Goal: Information Seeking & Learning: Check status

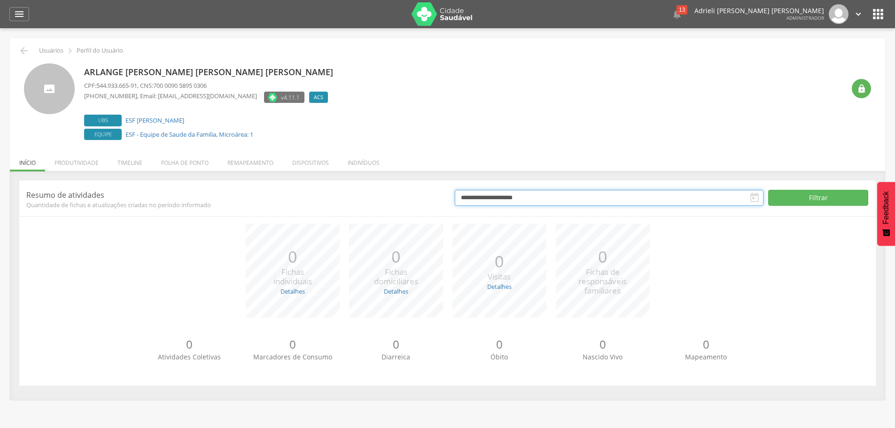
click at [623, 195] on input "**********" at bounding box center [609, 198] width 309 height 16
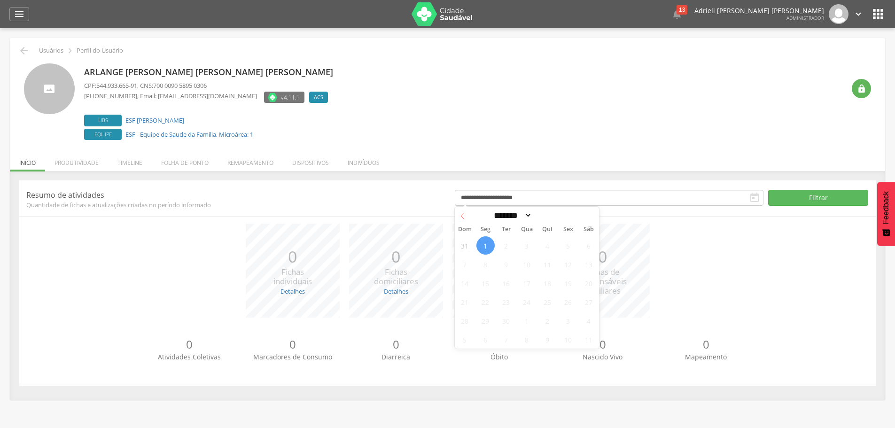
click at [464, 214] on icon at bounding box center [462, 216] width 3 height 6
select select "*"
click at [465, 343] on span "31" at bounding box center [465, 339] width 18 height 18
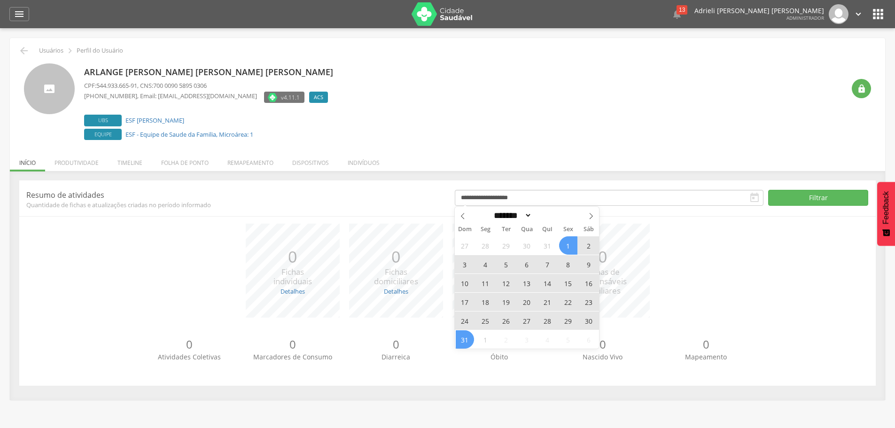
click at [562, 243] on span "1" at bounding box center [568, 245] width 18 height 18
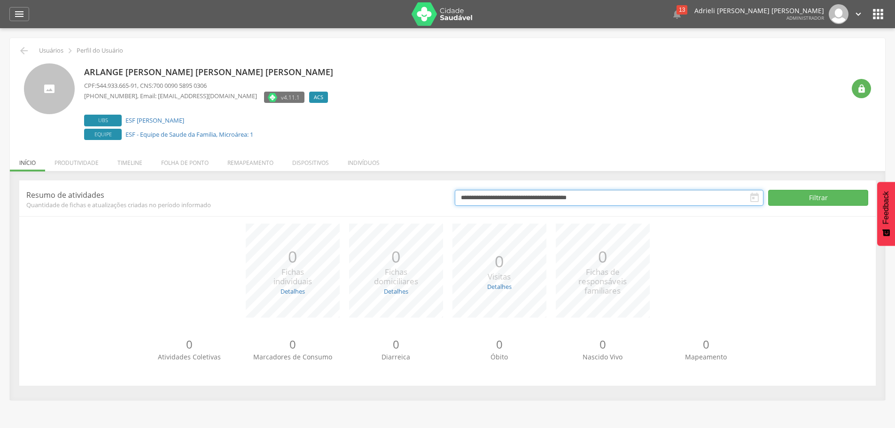
click at [508, 196] on input "**********" at bounding box center [609, 198] width 309 height 16
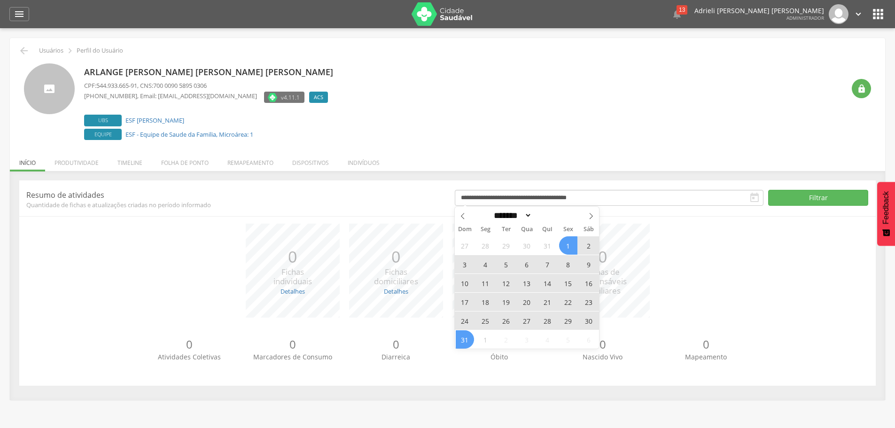
click at [568, 239] on span "1" at bounding box center [568, 245] width 18 height 18
click at [464, 343] on span "31" at bounding box center [465, 339] width 18 height 18
type input "**********"
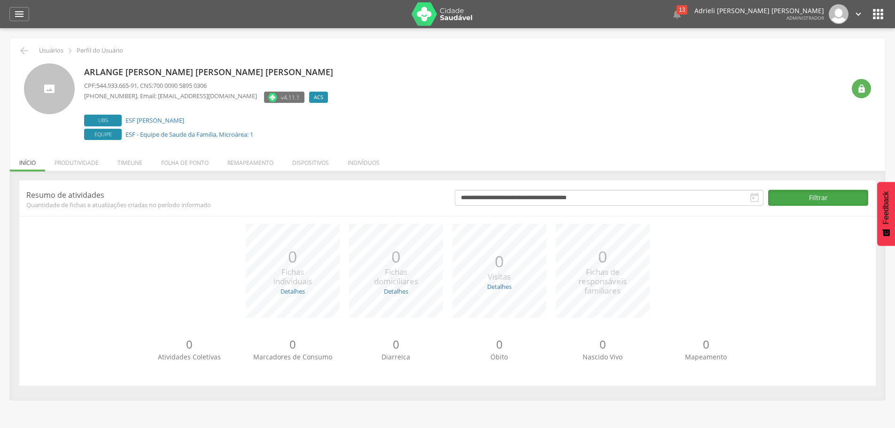
click at [788, 197] on button "Filtrar" at bounding box center [818, 198] width 100 height 16
drag, startPoint x: 284, startPoint y: 253, endPoint x: 308, endPoint y: 288, distance: 42.5
click at [308, 288] on div "*** 440 Fichas individuais Detalhes Novas: 4 Atualizadas: 436" at bounding box center [292, 271] width 103 height 94
drag, startPoint x: 382, startPoint y: 254, endPoint x: 408, endPoint y: 263, distance: 27.6
click at [408, 263] on p "104" at bounding box center [396, 256] width 44 height 23
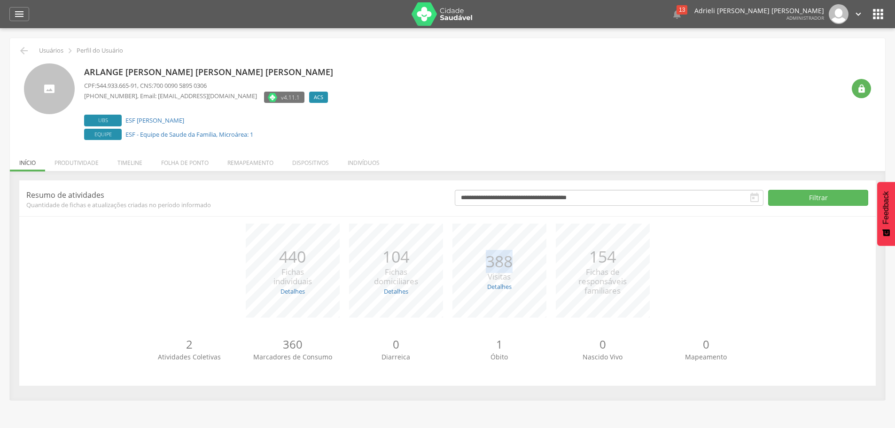
drag, startPoint x: 483, startPoint y: 262, endPoint x: 510, endPoint y: 264, distance: 27.8
click at [514, 265] on div "*** 388 Visitas Detalhes Realizadas: 350 Recusadas: 3 Ausentes: 35" at bounding box center [499, 271] width 103 height 94
drag, startPoint x: 588, startPoint y: 257, endPoint x: 613, endPoint y: 256, distance: 25.4
click at [613, 256] on p "154" at bounding box center [602, 256] width 48 height 23
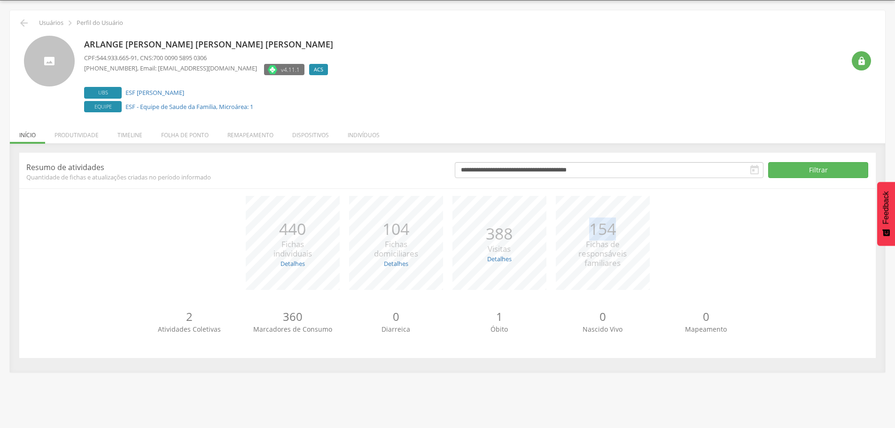
scroll to position [28, 0]
drag, startPoint x: 284, startPoint y: 314, endPoint x: 305, endPoint y: 328, distance: 25.5
click at [305, 328] on div "360 Marcadores de Consumo" at bounding box center [292, 320] width 103 height 25
click at [342, 329] on div "360 Marcadores de Consumo" at bounding box center [292, 320] width 103 height 25
drag, startPoint x: 496, startPoint y: 315, endPoint x: 507, endPoint y: 326, distance: 15.3
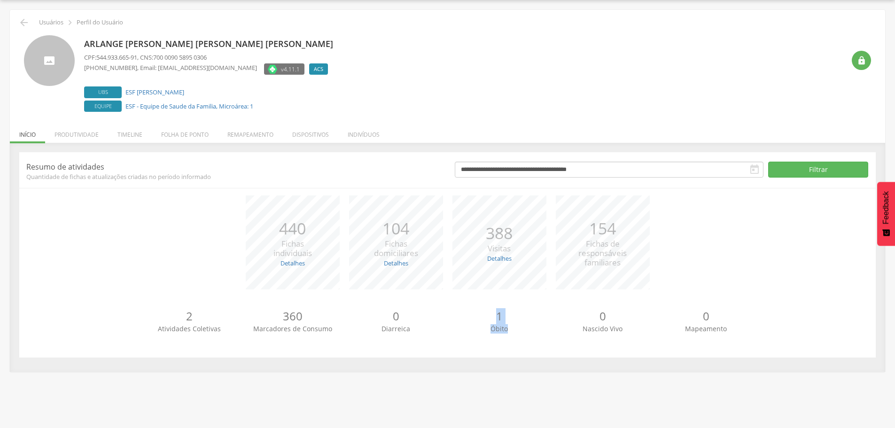
click at [507, 326] on div "1 Óbito" at bounding box center [499, 320] width 103 height 25
drag, startPoint x: 671, startPoint y: 300, endPoint x: 621, endPoint y: 298, distance: 49.8
click at [621, 299] on div "2 Atividades Coletivas 360 Marcadores de Consumo 0 Diarreica 1 Óbito 0 Nascido …" at bounding box center [447, 325] width 842 height 52
click at [94, 132] on li "Produtividade" at bounding box center [76, 132] width 63 height 22
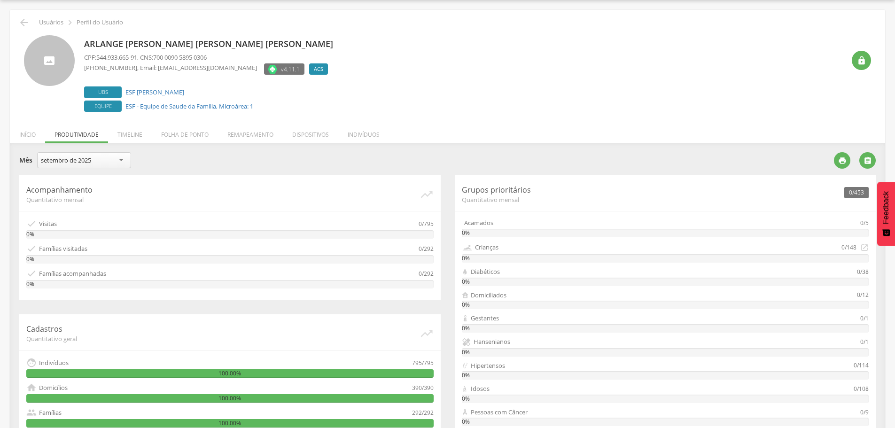
click at [83, 164] on div "setembro de 2025" at bounding box center [66, 160] width 50 height 8
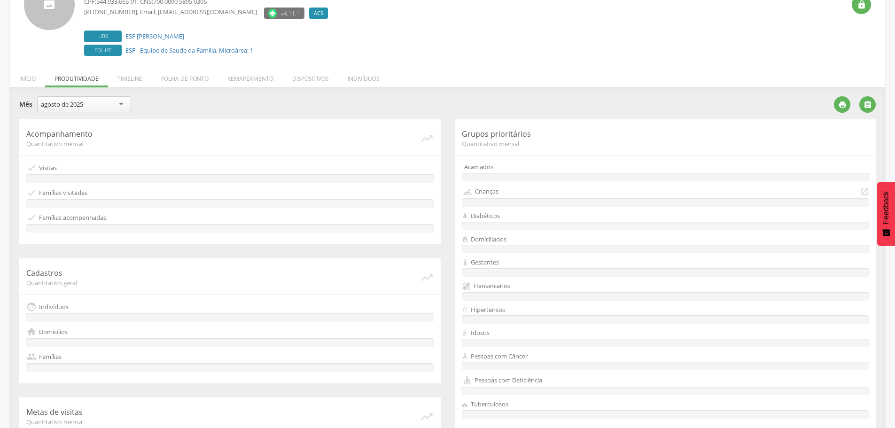
scroll to position [44, 0]
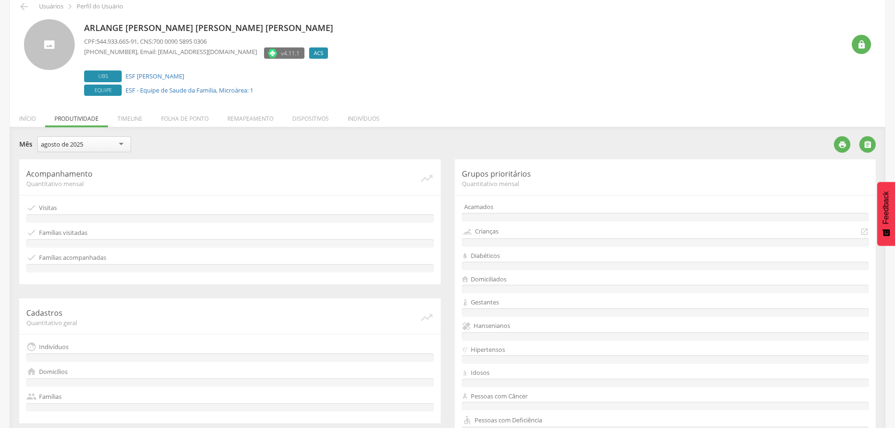
click at [178, 147] on div "**********" at bounding box center [423, 145] width 808 height 18
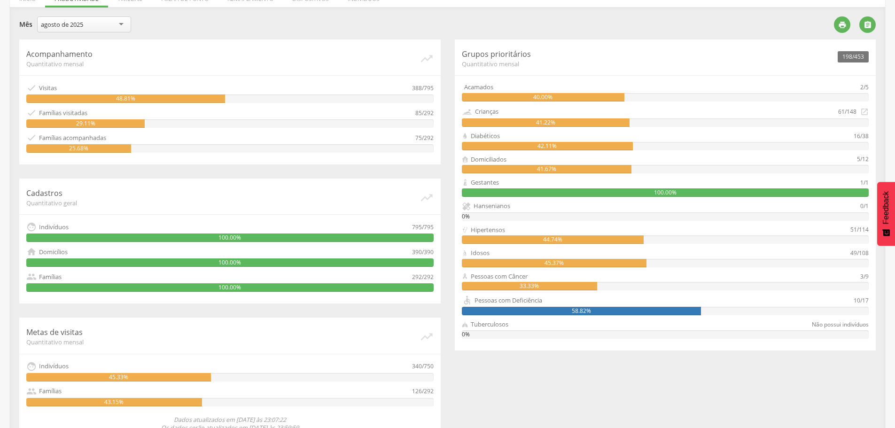
scroll to position [138, 0]
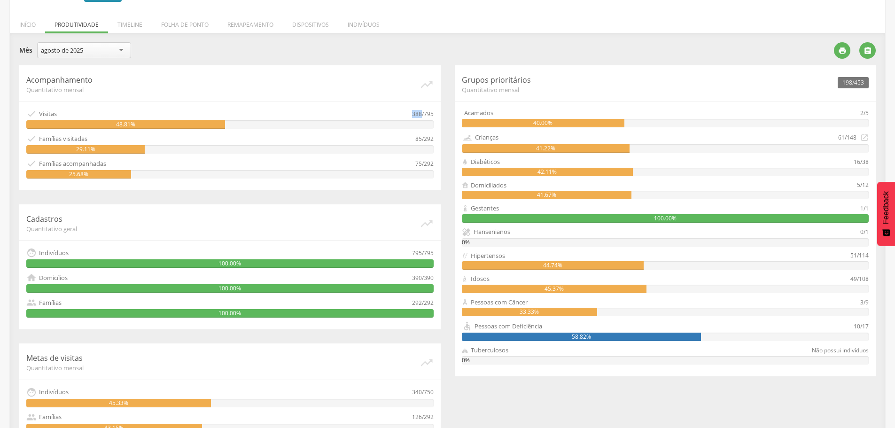
drag, startPoint x: 413, startPoint y: 116, endPoint x: 422, endPoint y: 119, distance: 10.3
click at [422, 119] on div "388/795" at bounding box center [423, 114] width 22 height 10
drag, startPoint x: 412, startPoint y: 138, endPoint x: 419, endPoint y: 139, distance: 7.1
click at [419, 139] on div " Famílias visitadas 85/292" at bounding box center [229, 138] width 407 height 10
drag, startPoint x: 424, startPoint y: 164, endPoint x: 436, endPoint y: 164, distance: 12.2
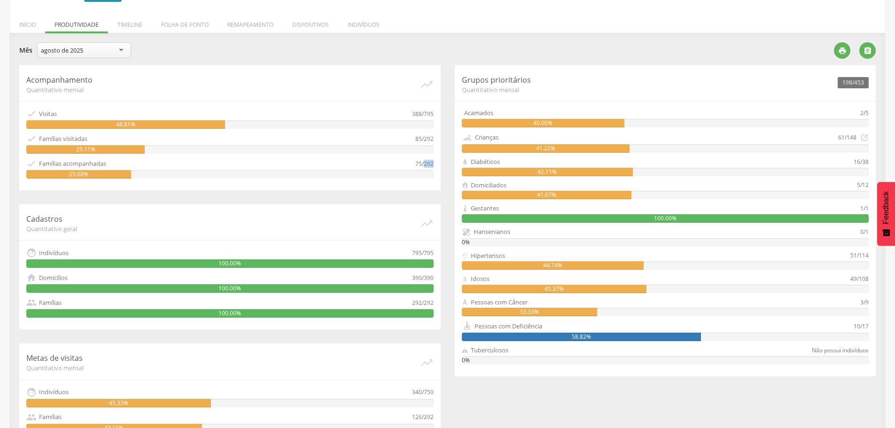
click at [436, 164] on div "Acompanhamento Quantitativo mensal   Visitas 388/795 48.81%  Famílias visita…" at bounding box center [229, 127] width 421 height 125
drag, startPoint x: 416, startPoint y: 163, endPoint x: 421, endPoint y: 163, distance: 5.7
click at [421, 163] on div "75/292" at bounding box center [424, 163] width 18 height 10
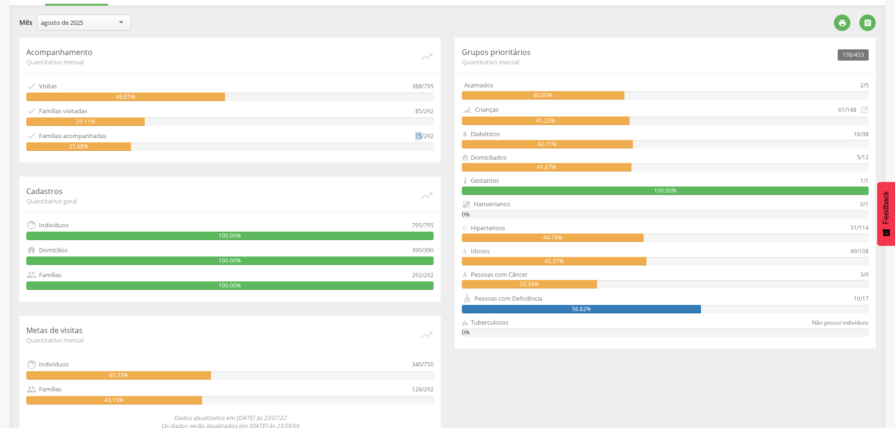
scroll to position [185, 0]
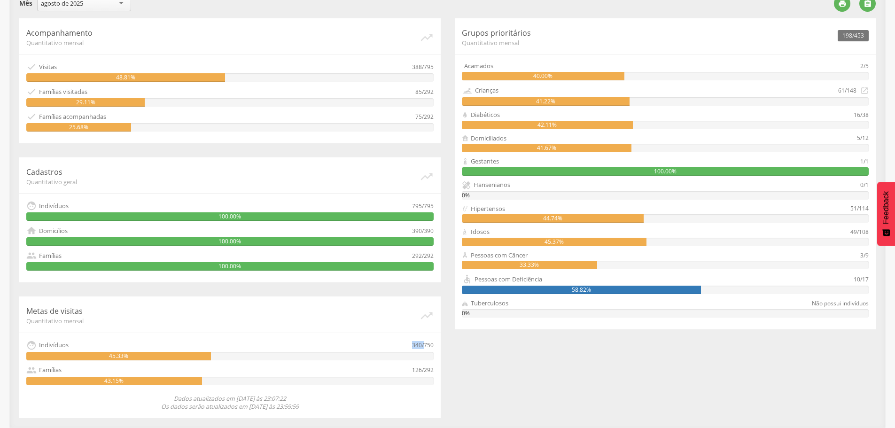
drag, startPoint x: 413, startPoint y: 347, endPoint x: 425, endPoint y: 346, distance: 12.3
click at [425, 346] on div "340/750" at bounding box center [423, 345] width 22 height 10
drag, startPoint x: 424, startPoint y: 371, endPoint x: 437, endPoint y: 369, distance: 12.9
click at [437, 369] on div "Metas de visitas Quantitativo mensal   Indivíduos 340/750 45.33%  Famílias 1…" at bounding box center [229, 357] width 421 height 122
drag, startPoint x: 413, startPoint y: 374, endPoint x: 420, endPoint y: 369, distance: 8.2
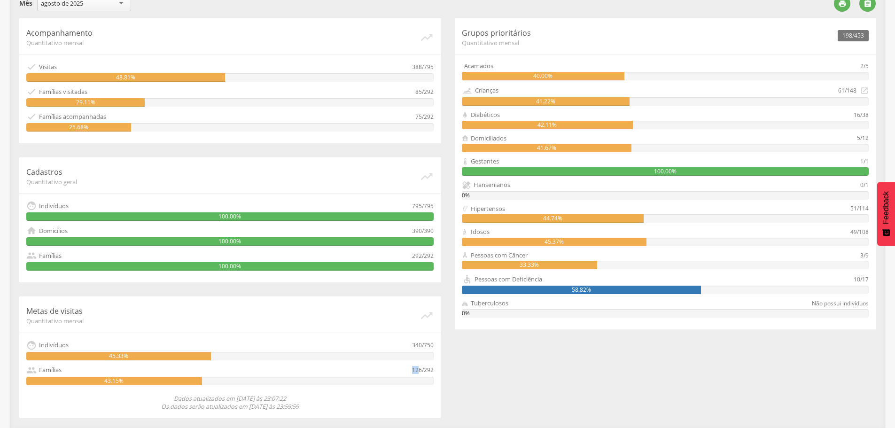
click at [420, 369] on div "126/292" at bounding box center [423, 370] width 22 height 10
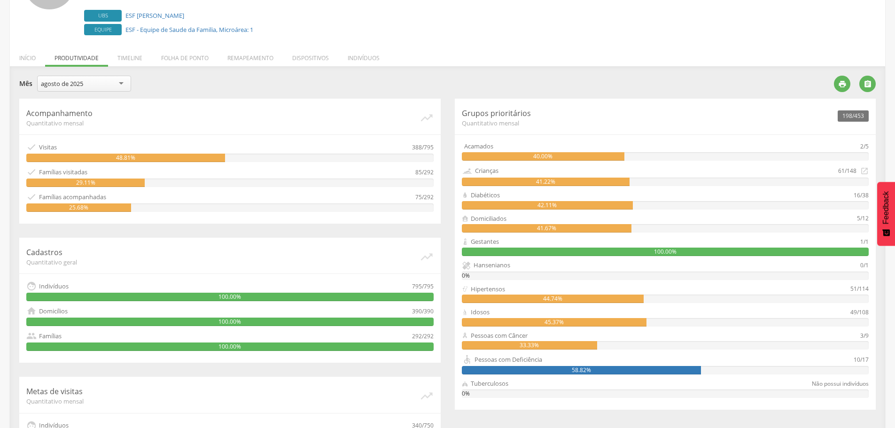
scroll to position [91, 0]
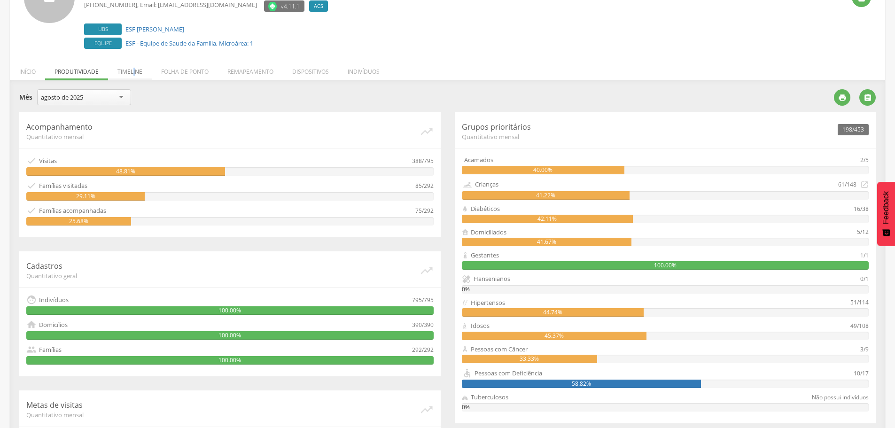
click at [134, 70] on li "Timeline" at bounding box center [130, 69] width 44 height 22
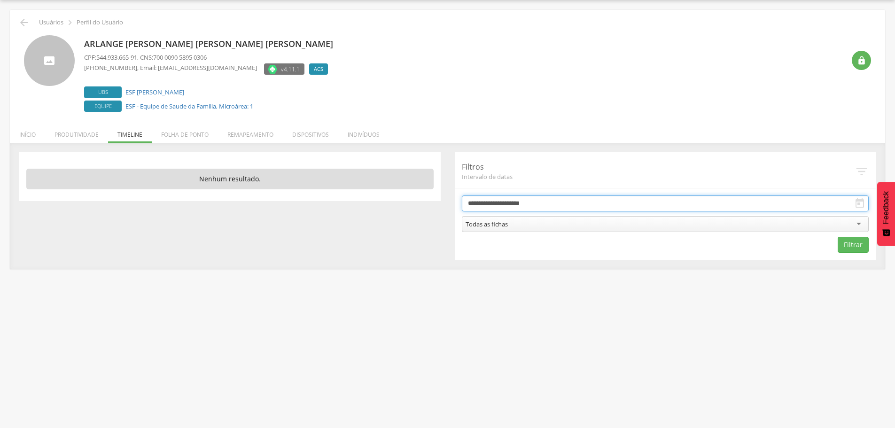
click at [503, 205] on input "**********" at bounding box center [665, 203] width 407 height 16
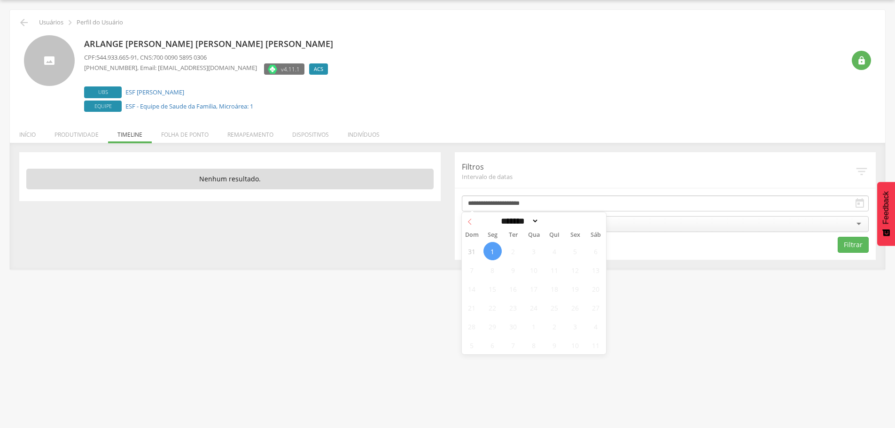
click at [467, 217] on span at bounding box center [470, 220] width 16 height 16
select select "*"
click at [579, 249] on span "1" at bounding box center [575, 251] width 18 height 18
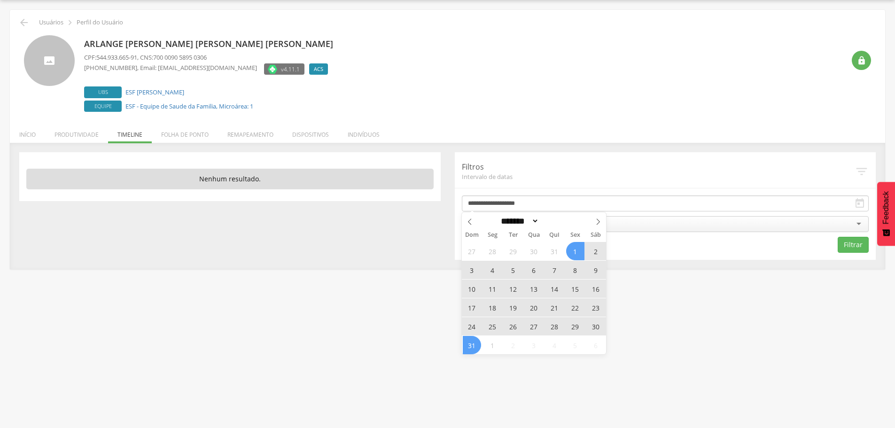
click at [474, 352] on span "31" at bounding box center [472, 345] width 18 height 18
type input "**********"
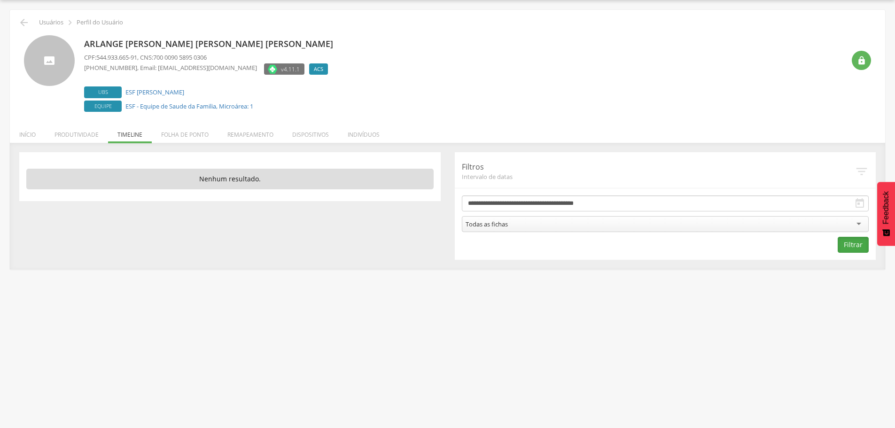
click at [855, 244] on button "Filtrar" at bounding box center [853, 245] width 31 height 16
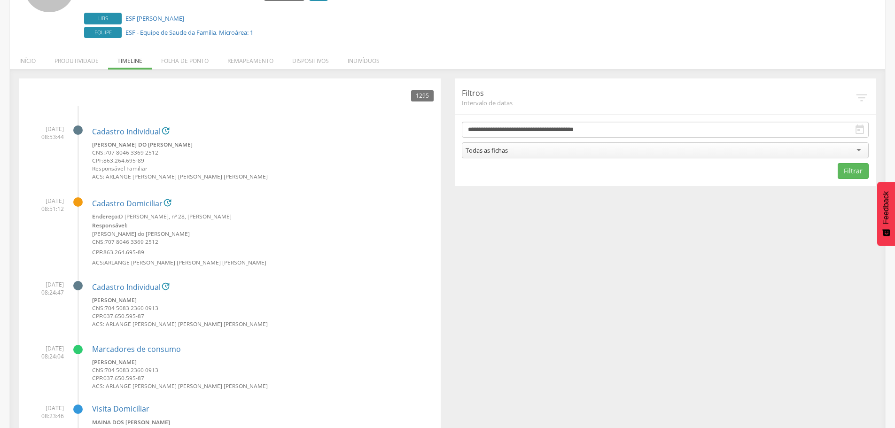
scroll to position [141, 0]
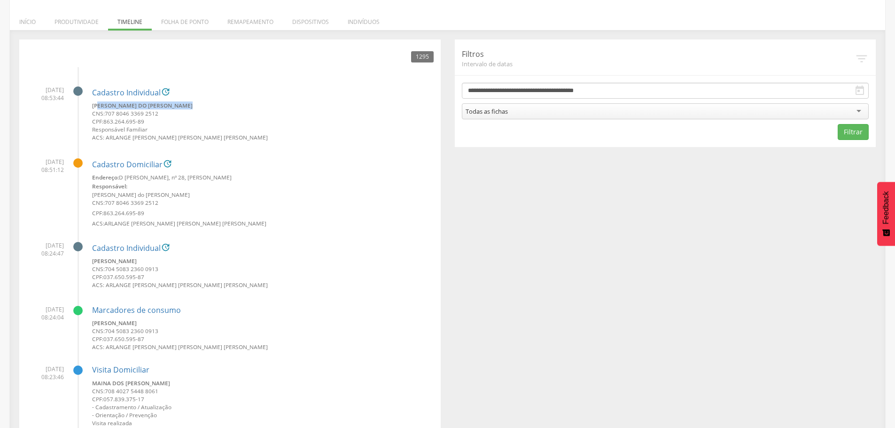
drag, startPoint x: 123, startPoint y: 103, endPoint x: 203, endPoint y: 107, distance: 80.5
click at [203, 107] on small "[PERSON_NAME] do [PERSON_NAME]" at bounding box center [263, 105] width 342 height 8
drag, startPoint x: 93, startPoint y: 260, endPoint x: 179, endPoint y: 260, distance: 86.0
click at [179, 260] on small "[PERSON_NAME]" at bounding box center [263, 261] width 342 height 8
click at [346, 274] on small "CPF: 037.650.595-87" at bounding box center [263, 277] width 342 height 8
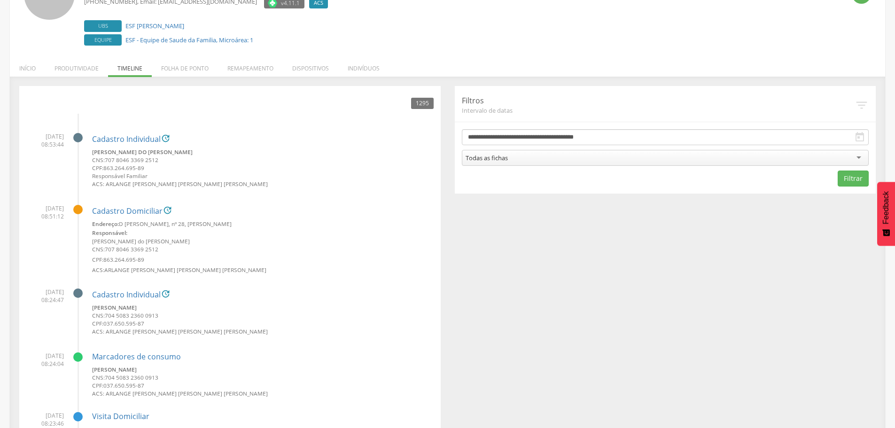
scroll to position [94, 0]
click at [127, 293] on link "Cadastro Individual" at bounding box center [126, 295] width 69 height 8
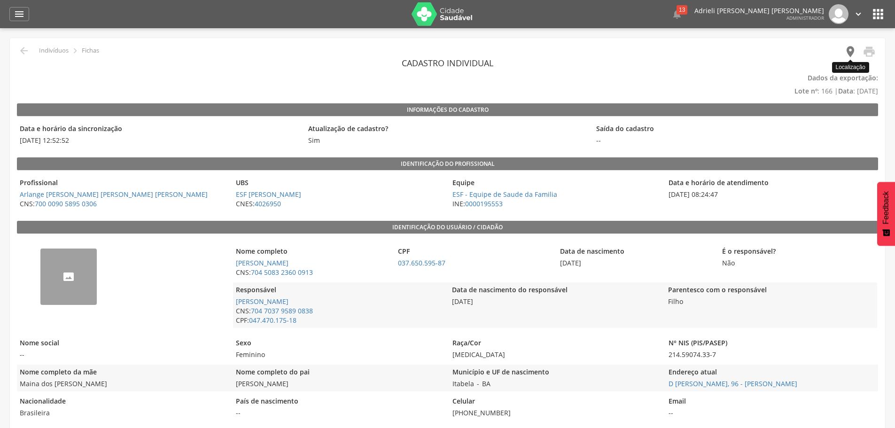
click at [847, 48] on icon "" at bounding box center [850, 51] width 13 height 13
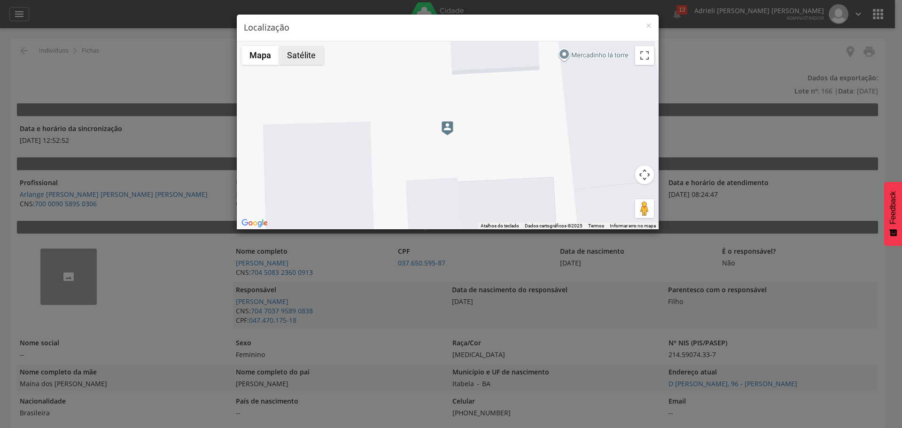
click at [311, 54] on button "Satélite" at bounding box center [301, 55] width 45 height 19
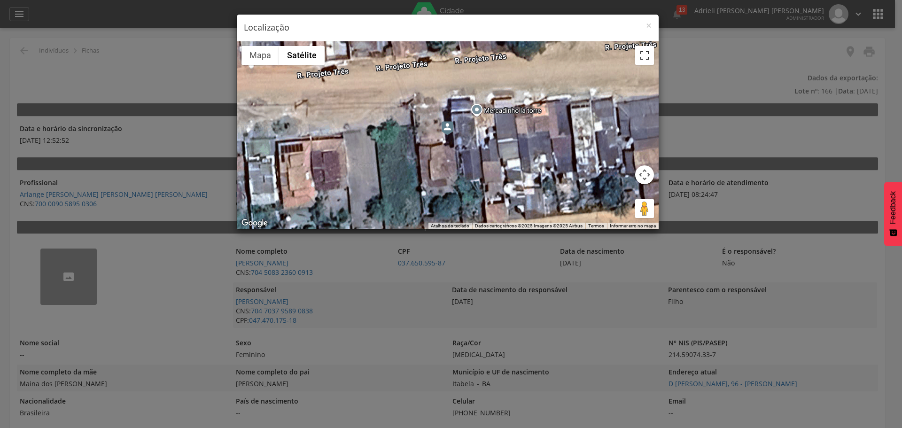
click at [646, 61] on button "Ativar a visualização em tela cheia" at bounding box center [644, 55] width 19 height 19
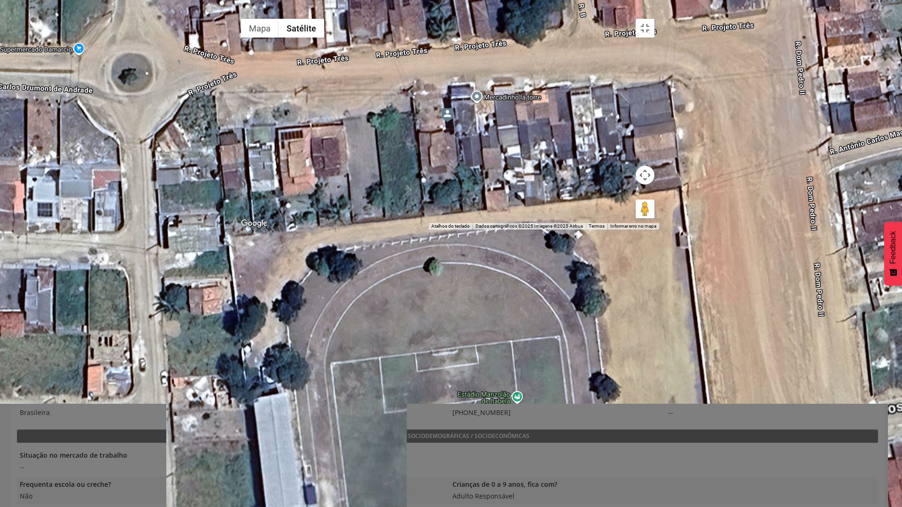
click at [482, 230] on div at bounding box center [447, 122] width 423 height 216
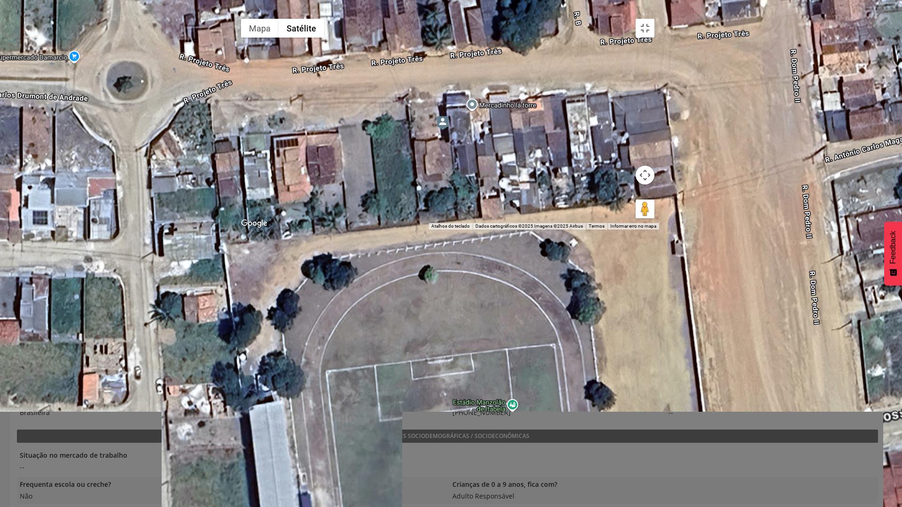
drag, startPoint x: 482, startPoint y: 242, endPoint x: 478, endPoint y: 252, distance: 11.2
click at [478, 230] on div at bounding box center [447, 122] width 423 height 216
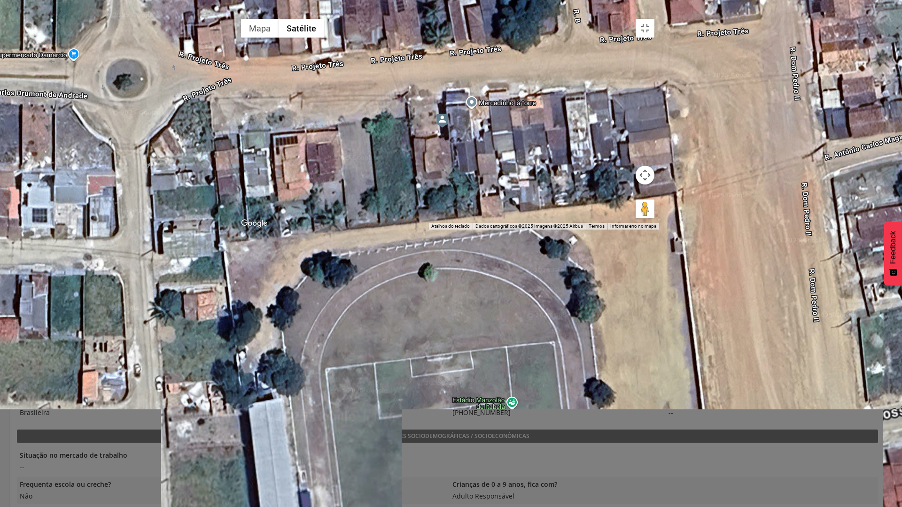
click at [480, 230] on div at bounding box center [447, 122] width 423 height 216
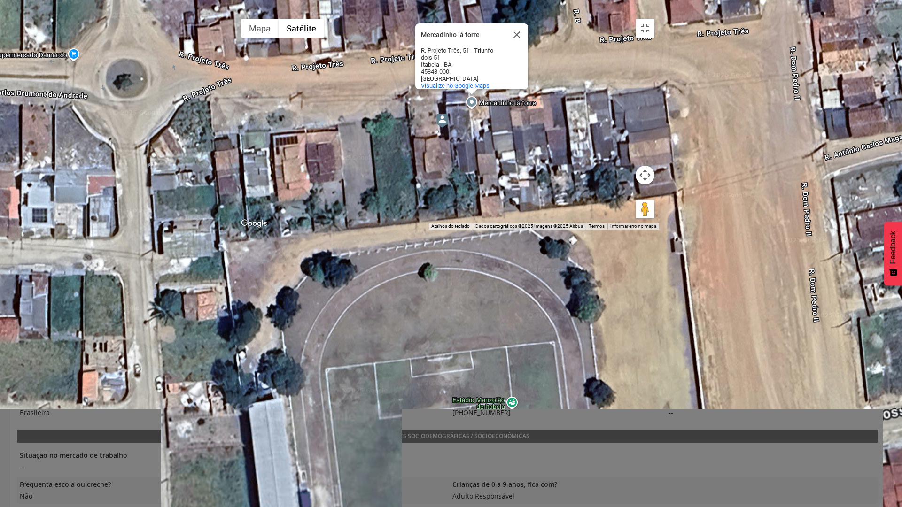
click at [480, 230] on div "Mercadinho lá torre Mercadinho lá torre [STREET_ADDRESS] Visualize no Google Ma…" at bounding box center [447, 122] width 423 height 216
click at [474, 230] on div "Mercadinho lá torre Mercadinho lá torre [STREET_ADDRESS] Visualize no Google Ma…" at bounding box center [447, 122] width 423 height 216
click at [485, 230] on div "Mercadinho lá torre Mercadinho lá torre [STREET_ADDRESS] Visualize no Google Ma…" at bounding box center [447, 122] width 423 height 216
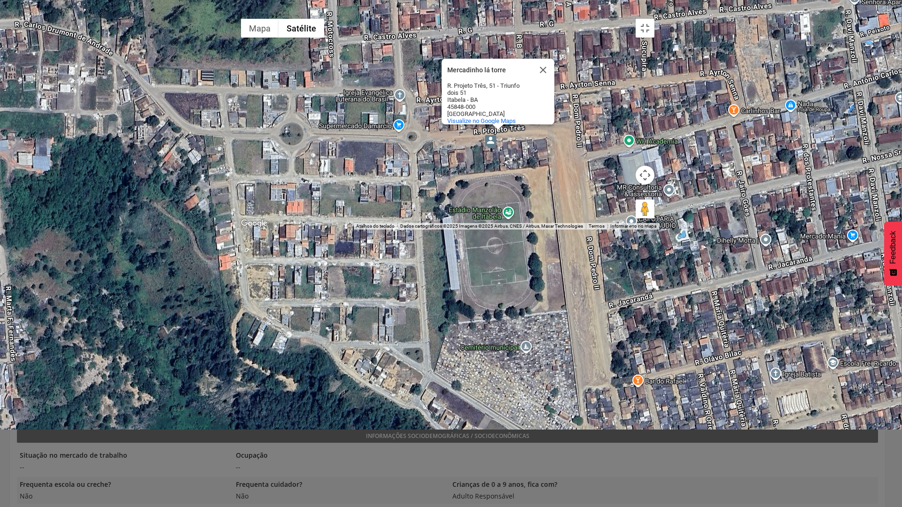
drag, startPoint x: 499, startPoint y: 271, endPoint x: 494, endPoint y: 273, distance: 6.1
click at [494, 149] on img at bounding box center [491, 142] width 12 height 14
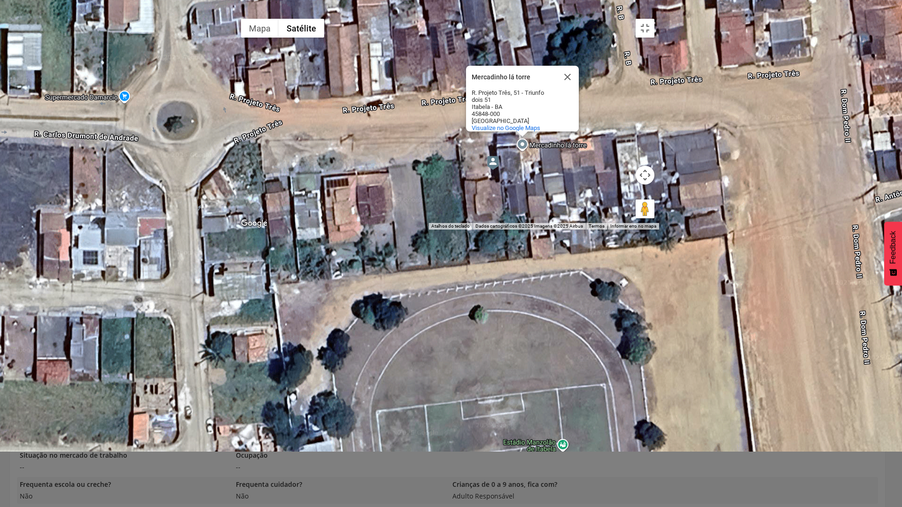
click at [526, 230] on div "Para iniciar o trajeto, pressione as teclas de seta. Mercadinho lá torre Mercad…" at bounding box center [447, 122] width 423 height 216
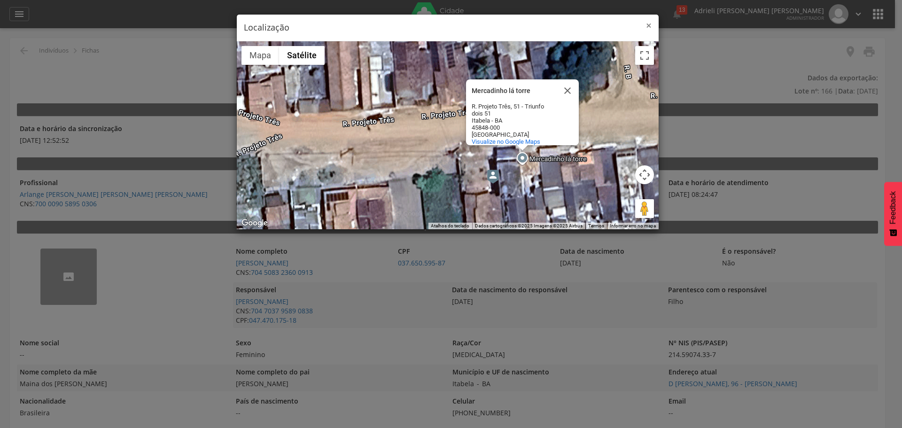
click at [647, 26] on span "×" at bounding box center [649, 25] width 6 height 13
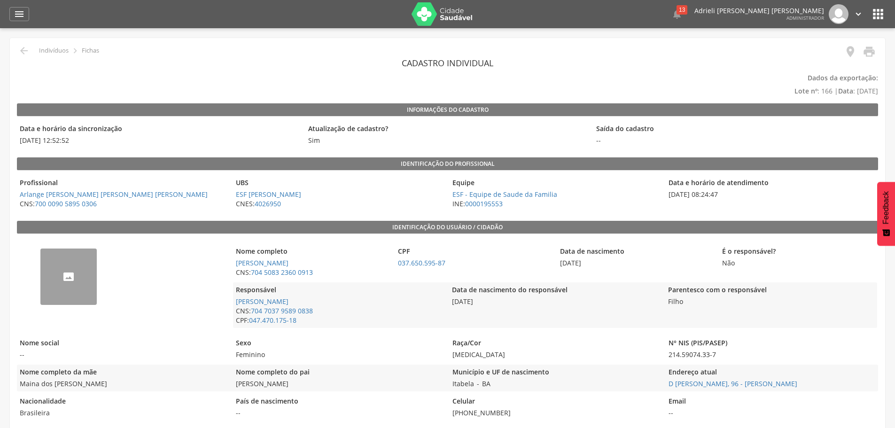
type input "**********"
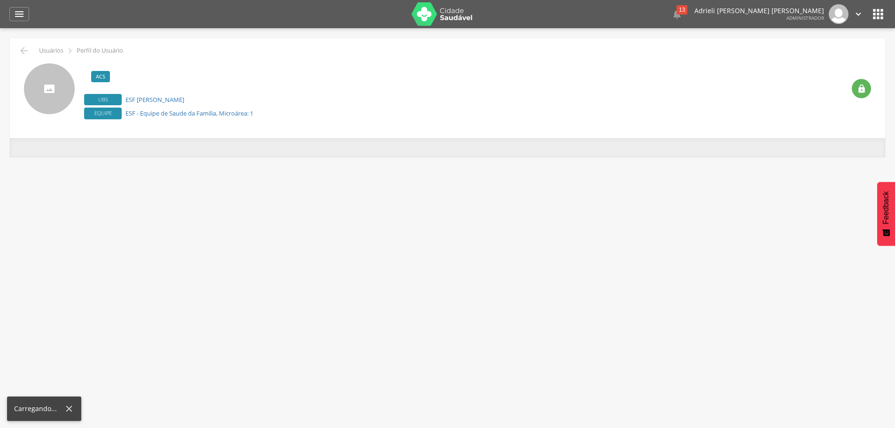
scroll to position [28, 0]
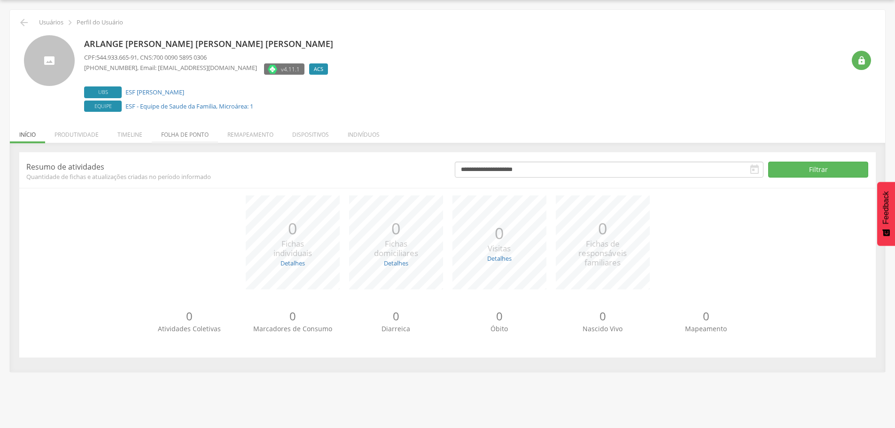
click at [197, 136] on li "Folha de ponto" at bounding box center [185, 132] width 66 height 22
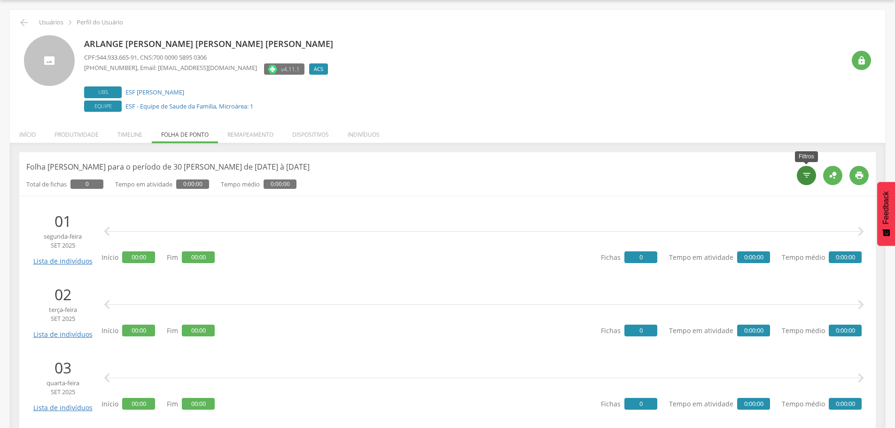
click at [806, 176] on icon "" at bounding box center [806, 175] width 9 height 9
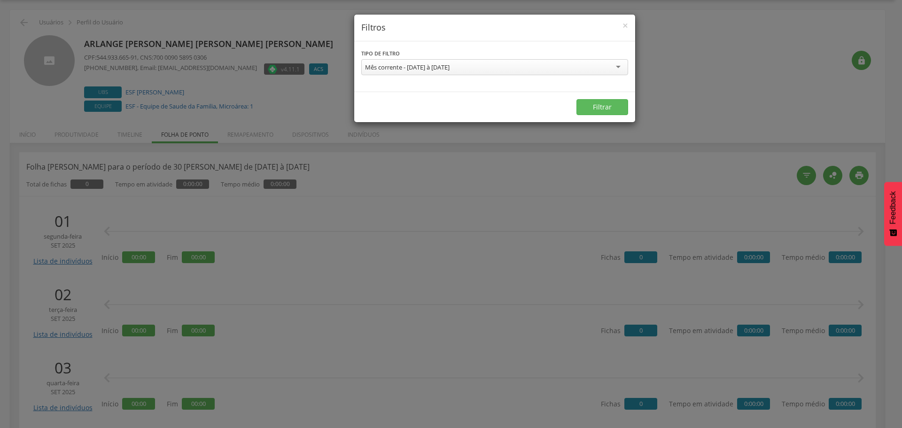
click at [493, 67] on div "Mês corrente - [DATE] à [DATE]" at bounding box center [494, 67] width 267 height 16
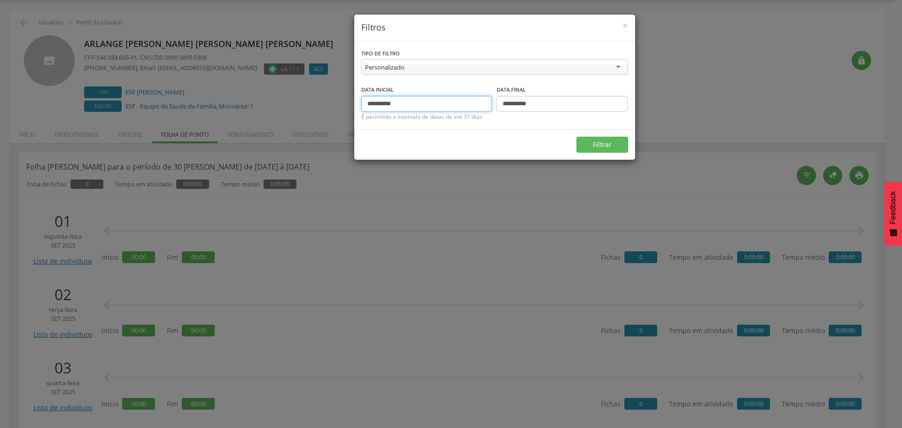
drag, startPoint x: 390, startPoint y: 104, endPoint x: 292, endPoint y: 87, distance: 99.6
click at [292, 87] on div "**********" at bounding box center [451, 214] width 902 height 428
type input "**********"
click at [518, 101] on input "**********" at bounding box center [562, 104] width 131 height 16
type input "**********"
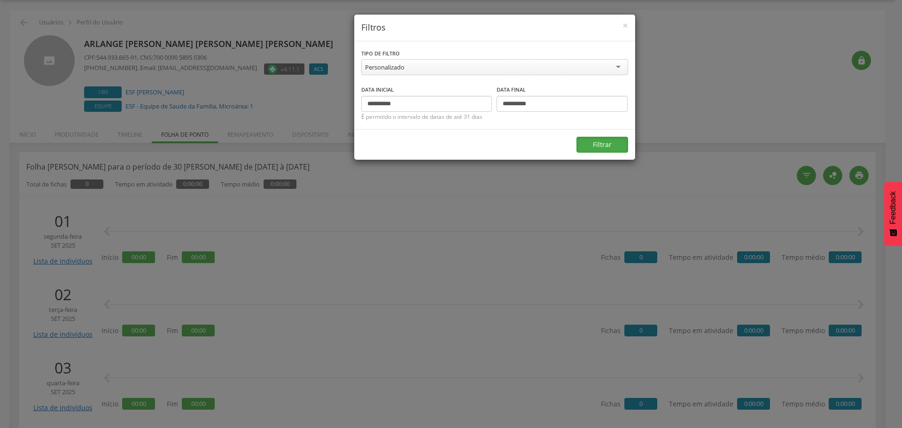
click at [589, 144] on button "Filtrar" at bounding box center [603, 145] width 52 height 16
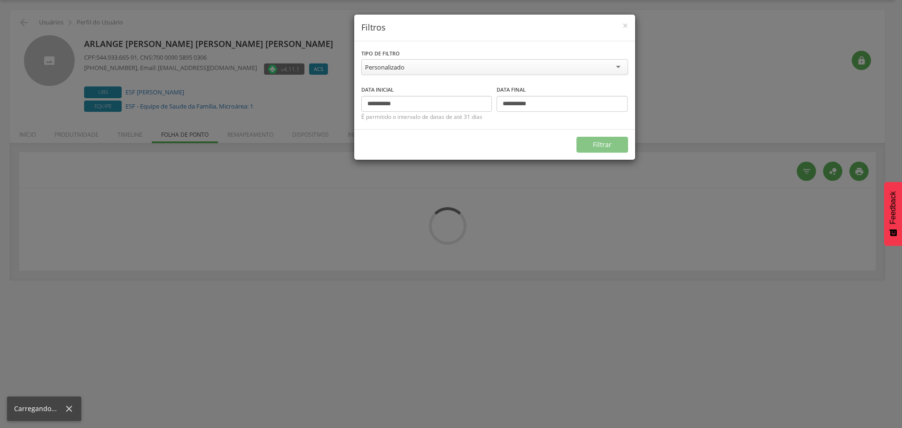
type input "**********"
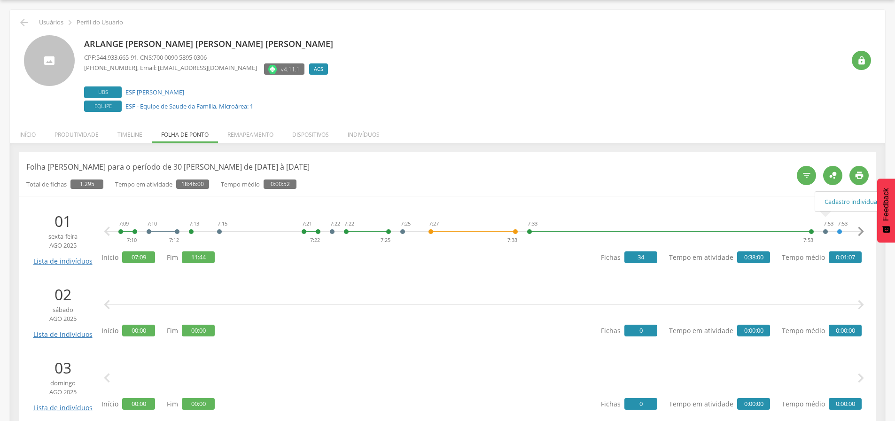
click at [861, 237] on icon "" at bounding box center [860, 231] width 19 height 19
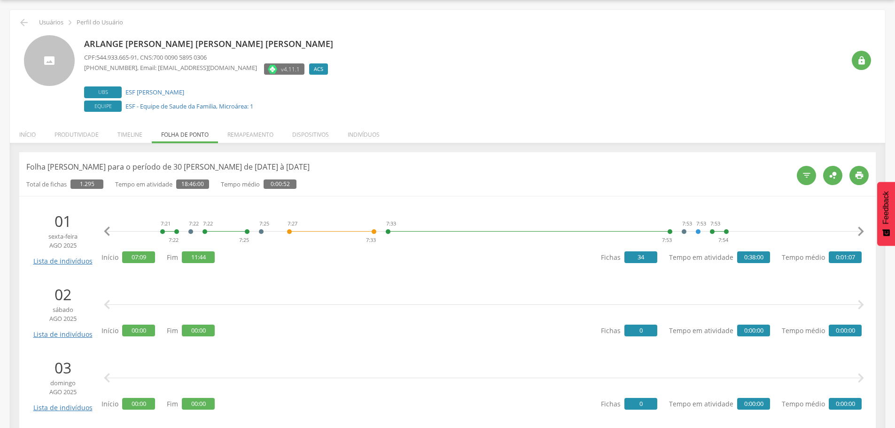
click at [861, 237] on icon "" at bounding box center [860, 231] width 19 height 19
click at [861, 236] on icon "" at bounding box center [860, 231] width 19 height 19
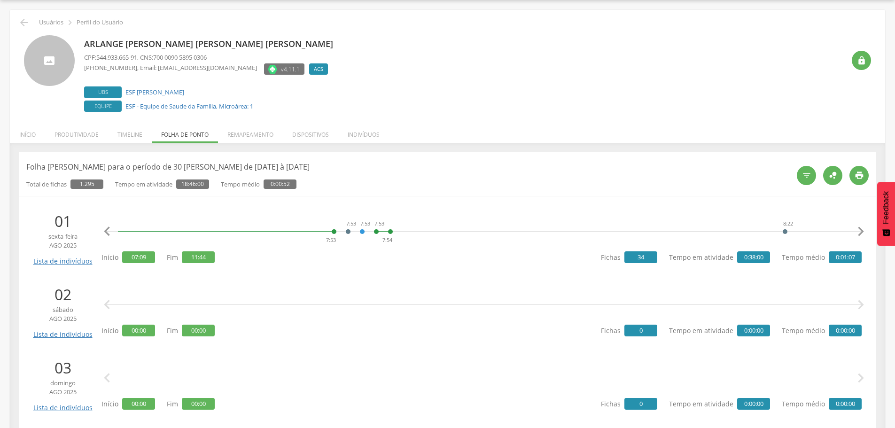
click at [861, 236] on icon "" at bounding box center [860, 231] width 19 height 19
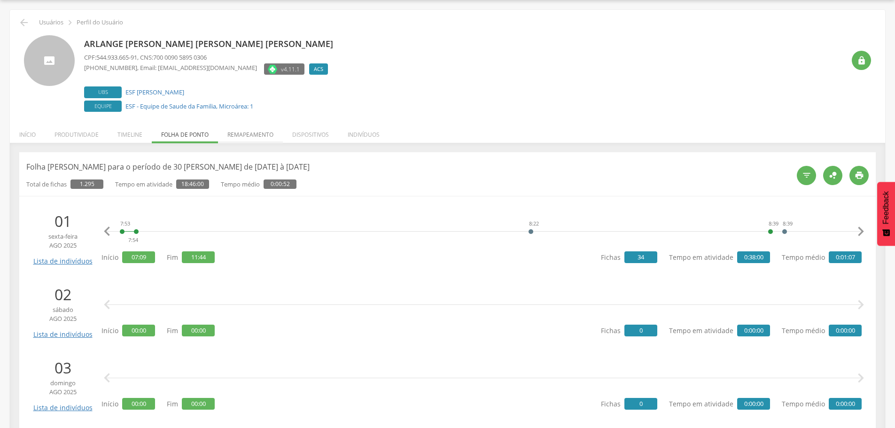
click at [264, 132] on li "Remapeamento" at bounding box center [250, 132] width 65 height 22
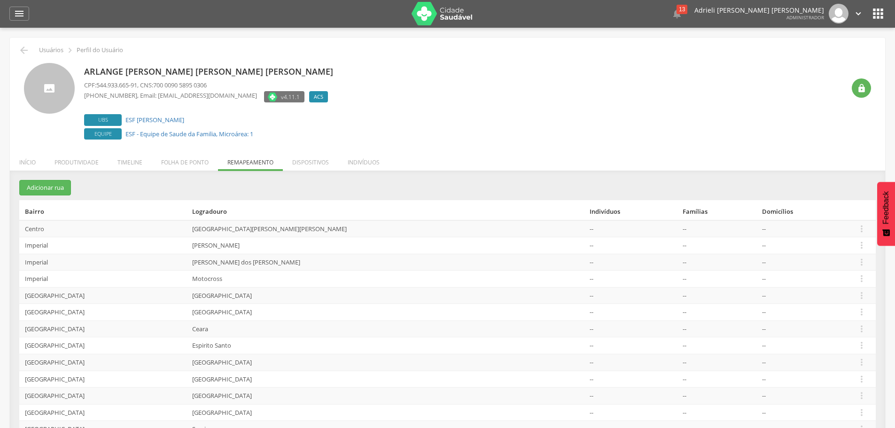
scroll to position [0, 0]
click at [372, 164] on li "Indivíduos" at bounding box center [363, 160] width 51 height 22
